Goal: Obtain resource: Download file/media

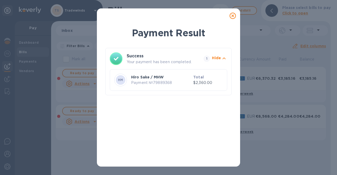
click at [233, 16] on icon at bounding box center [233, 16] width 6 height 6
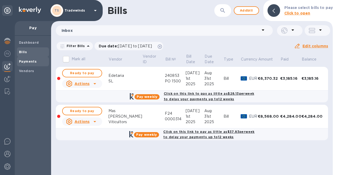
click at [28, 62] on b "Payments" at bounding box center [28, 62] width 18 height 4
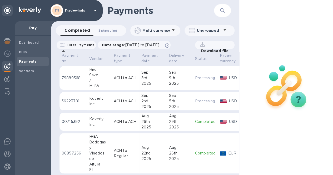
click at [105, 29] on span "Scheduled 0" at bounding box center [108, 31] width 19 height 6
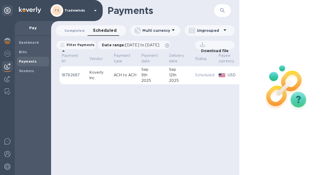
click at [74, 32] on span "Completed 0" at bounding box center [75, 31] width 20 height 6
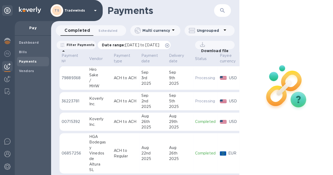
click at [137, 43] on span "[DATE] to [DATE]" at bounding box center [142, 45] width 34 height 4
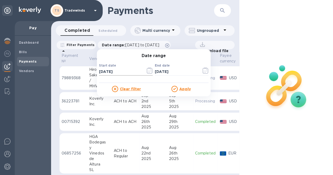
click at [153, 69] on icon "button" at bounding box center [150, 70] width 6 height 6
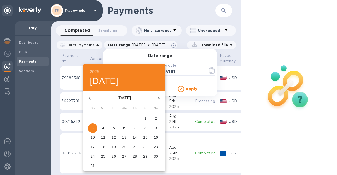
click at [156, 97] on icon "button" at bounding box center [159, 98] width 6 height 6
click at [124, 119] on p "3" at bounding box center [124, 118] width 2 height 5
type input "[DATE]"
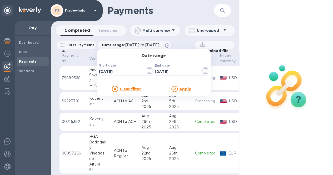
click at [186, 87] on u "Apply" at bounding box center [185, 89] width 12 height 4
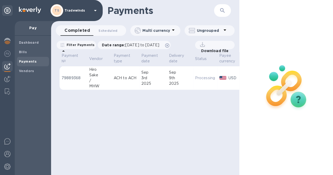
click at [211, 73] on td "Processing" at bounding box center [205, 78] width 24 height 24
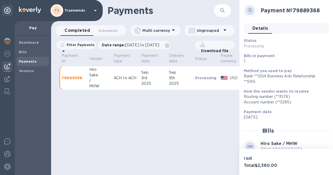
drag, startPoint x: 211, startPoint y: 73, endPoint x: 206, endPoint y: 75, distance: 5.0
click at [206, 75] on td "Processing" at bounding box center [206, 78] width 26 height 24
click at [216, 51] on p "Download file" at bounding box center [214, 50] width 30 height 5
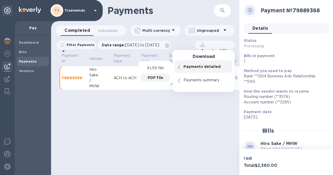
click at [161, 75] on p "PDF file" at bounding box center [156, 77] width 16 height 5
click at [153, 77] on p "PDF file" at bounding box center [156, 77] width 16 height 5
click at [155, 77] on p "PDF file" at bounding box center [156, 77] width 16 height 5
click at [155, 80] on p "PDF file" at bounding box center [156, 77] width 16 height 5
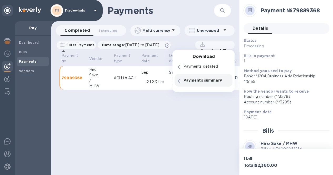
click at [197, 79] on p "Payments summary" at bounding box center [206, 80] width 46 height 5
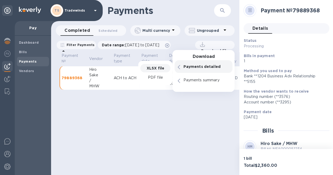
click at [157, 70] on p "XLSX file" at bounding box center [156, 68] width 18 height 5
click at [158, 101] on div "Payments ​ Completed 0 Scheduled 0 Multi currency Ungrouped Filter Payments Dat…" at bounding box center [145, 87] width 188 height 175
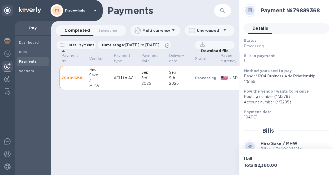
click at [70, 75] on td "79889368" at bounding box center [74, 78] width 28 height 24
click at [203, 47] on icon at bounding box center [202, 44] width 7 height 7
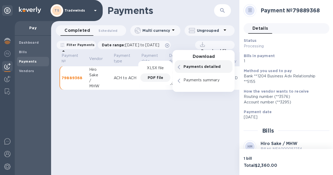
click at [159, 77] on p "PDF file" at bounding box center [156, 77] width 16 height 5
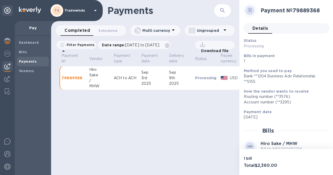
click at [172, 122] on div "Payments ​ Completed 0 Scheduled 0 Multi currency Ungrouped Filter Payments Dat…" at bounding box center [145, 87] width 188 height 175
drag, startPoint x: 81, startPoint y: 77, endPoint x: 62, endPoint y: 78, distance: 18.7
click at [61, 78] on td "79889368" at bounding box center [74, 78] width 28 height 24
copy p "79889368"
click at [136, 114] on div "Payments ​ Completed 0 Scheduled 0 Multi currency Ungrouped Filter Payments Dat…" at bounding box center [145, 87] width 188 height 175
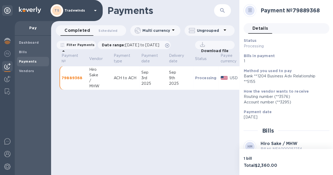
click at [212, 50] on p "Download file" at bounding box center [214, 50] width 30 height 5
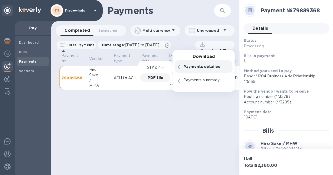
click at [155, 78] on p "PDF file" at bounding box center [156, 77] width 16 height 5
click at [26, 41] on b "Dashboard" at bounding box center [29, 43] width 20 height 4
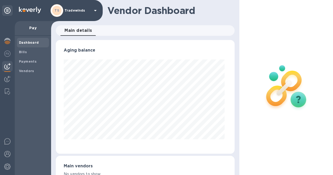
scroll to position [114, 176]
click at [27, 61] on b "Payments" at bounding box center [28, 62] width 18 height 4
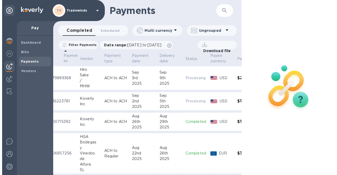
scroll to position [0, 12]
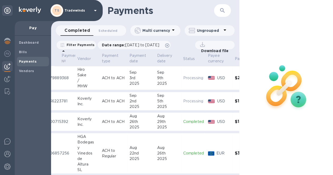
click at [194, 78] on p "Processing" at bounding box center [193, 78] width 21 height 6
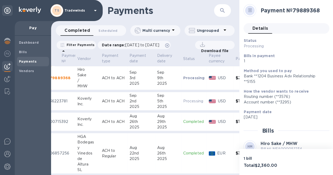
click at [215, 49] on p "Download file" at bounding box center [214, 50] width 30 height 5
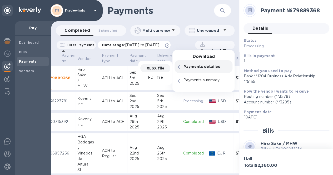
click at [144, 46] on span "[DATE] to [DATE]" at bounding box center [142, 45] width 34 height 4
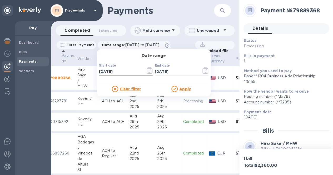
click at [153, 71] on icon "button" at bounding box center [150, 70] width 6 height 6
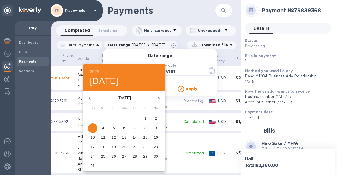
click at [158, 98] on icon "button" at bounding box center [159, 98] width 6 height 6
click at [126, 118] on span "3" at bounding box center [124, 118] width 9 height 5
type input "[DATE]"
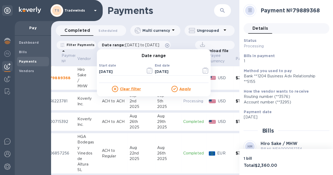
click at [190, 89] on u "Apply" at bounding box center [185, 89] width 12 height 4
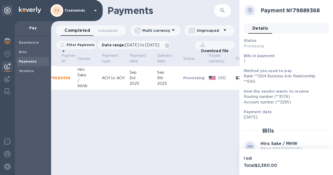
click at [215, 51] on p "Download file" at bounding box center [214, 50] width 30 height 5
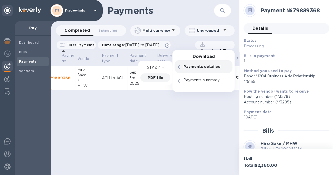
click at [158, 76] on p "PDF file" at bounding box center [156, 77] width 16 height 5
drag, startPoint x: 243, startPoint y: 0, endPoint x: 210, endPoint y: 117, distance: 121.2
click at [210, 117] on div "Payments ​ Completed 0 Scheduled 0 Multi currency Ungrouped Filter Payments Dat…" at bounding box center [145, 87] width 188 height 175
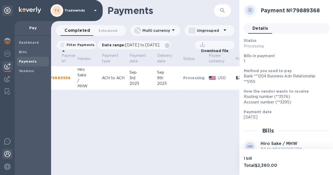
click at [6, 155] on img at bounding box center [7, 154] width 6 height 6
